Goal: Task Accomplishment & Management: Manage account settings

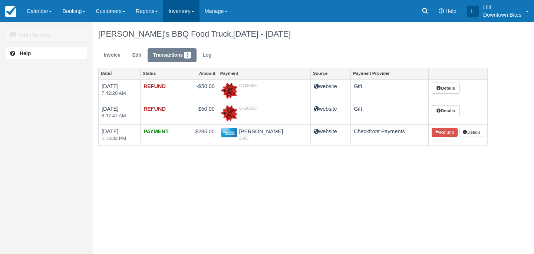
click at [180, 10] on link "Inventory" at bounding box center [181, 11] width 36 height 22
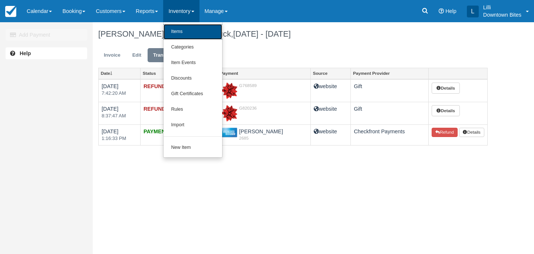
click at [181, 30] on link "Items" at bounding box center [193, 32] width 59 height 16
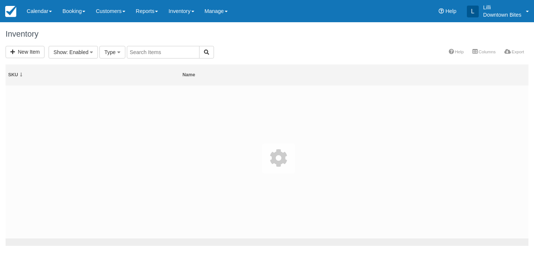
select select
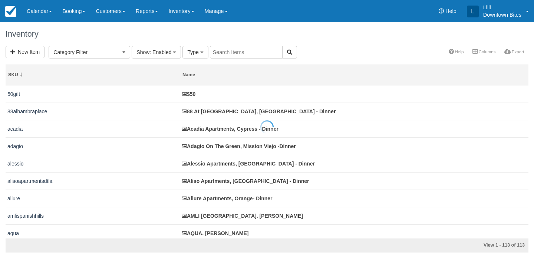
click at [227, 53] on div at bounding box center [267, 127] width 534 height 254
click at [227, 53] on input "text" at bounding box center [246, 52] width 73 height 13
type input "eaves woodland hills"
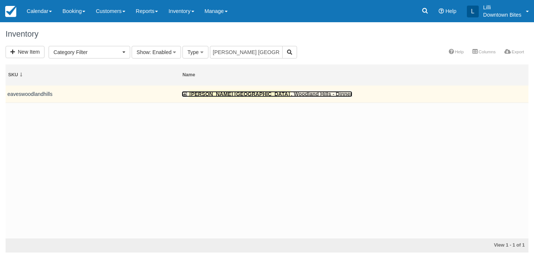
click at [239, 94] on mark "[PERSON_NAME] [GEOGRAPHIC_DATA]" at bounding box center [239, 94] width 103 height 8
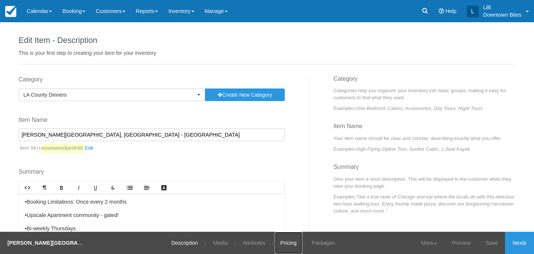
click at [288, 241] on link "Pricing" at bounding box center [288, 243] width 27 height 22
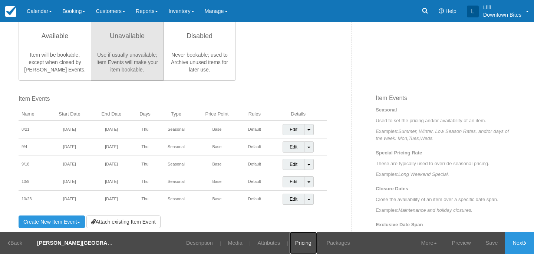
scroll to position [250, 0]
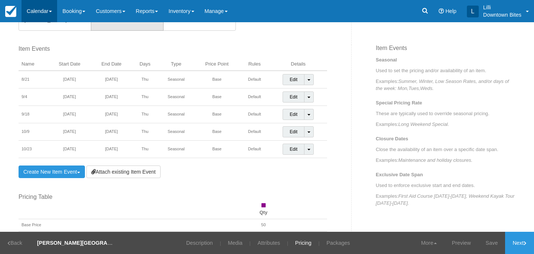
click at [31, 7] on link "Calendar" at bounding box center [40, 11] width 36 height 22
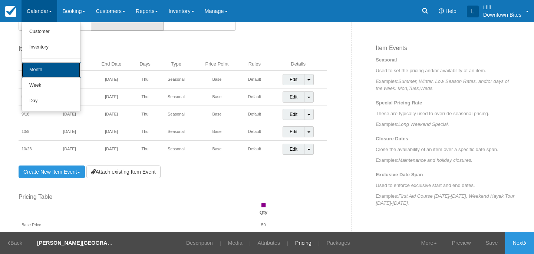
click at [39, 65] on link "Month" at bounding box center [51, 70] width 59 height 16
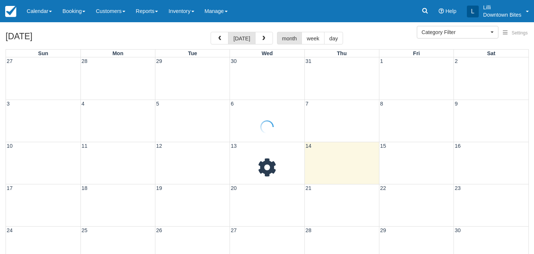
select select
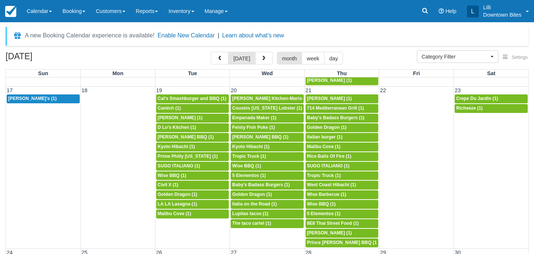
scroll to position [421, 0]
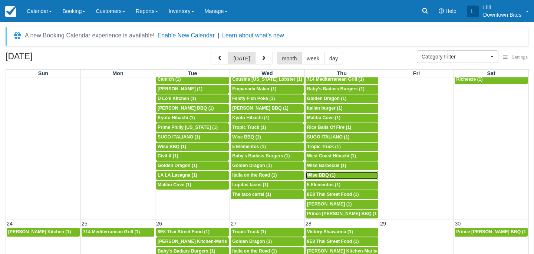
click at [341, 176] on div "5p Wise BBQ (1)" at bounding box center [342, 176] width 70 height 6
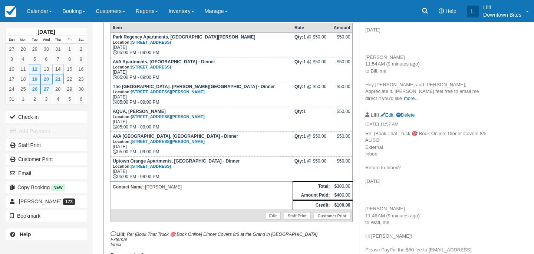
scroll to position [129, 0]
